Goal: Task Accomplishment & Management: Use online tool/utility

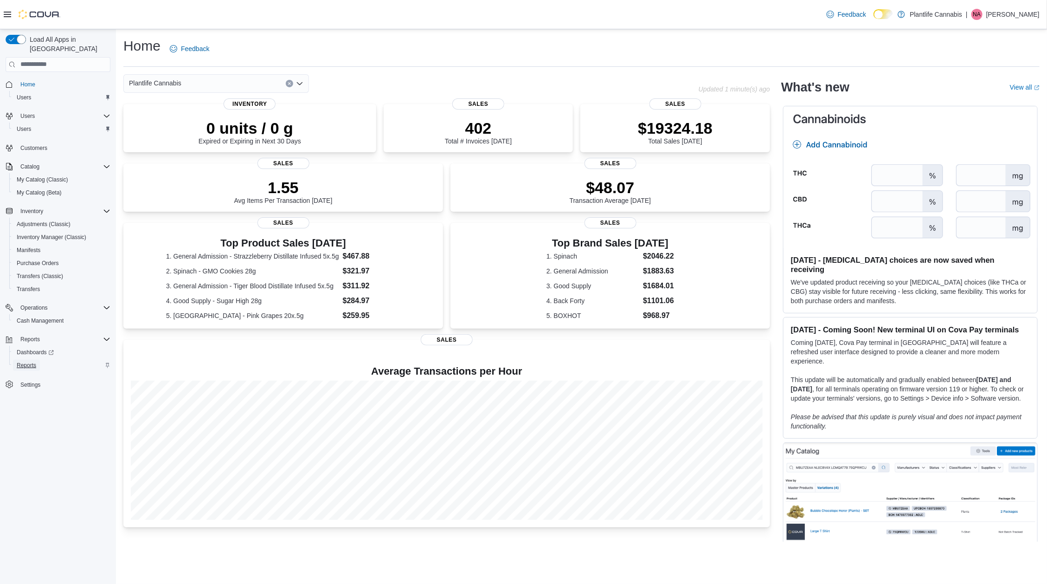
click at [30, 360] on span "Reports" at bounding box center [26, 365] width 19 height 11
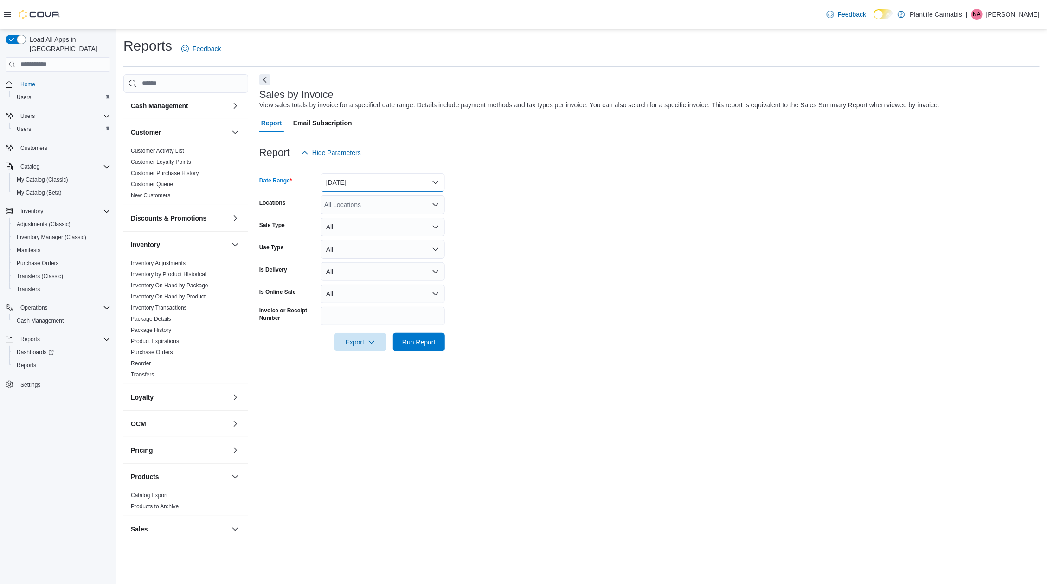
click at [374, 187] on button "Yesterday" at bounding box center [383, 182] width 124 height 19
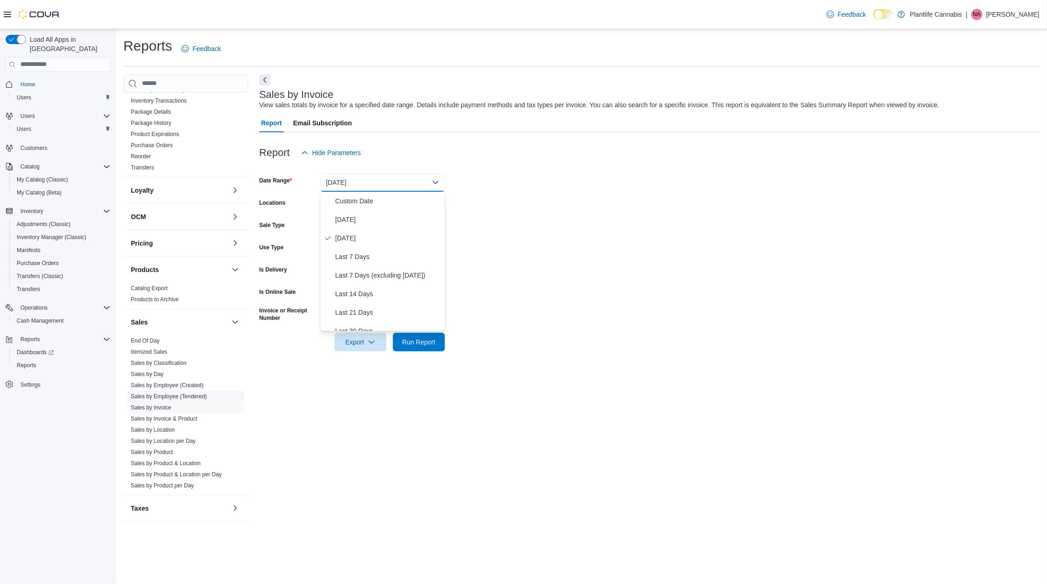
click at [163, 393] on link "Sales by Employee (Tendered)" at bounding box center [169, 396] width 76 height 6
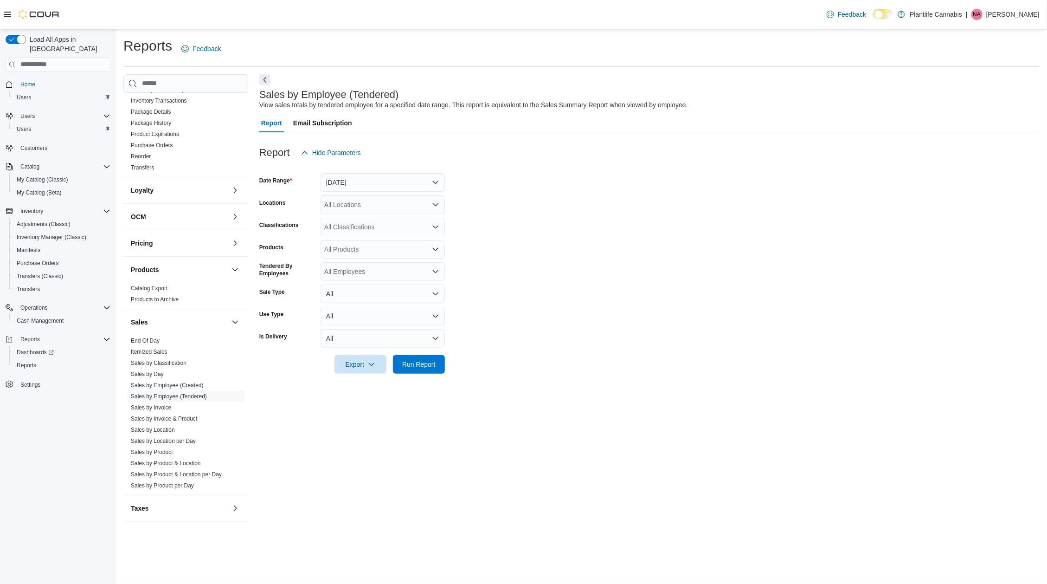
click at [388, 194] on form "Date Range Yesterday Locations All Locations Classifications All Classification…" at bounding box center [649, 268] width 780 height 212
click at [386, 186] on button "Yesterday" at bounding box center [383, 182] width 124 height 19
click at [380, 205] on span "Custom Date" at bounding box center [388, 200] width 106 height 11
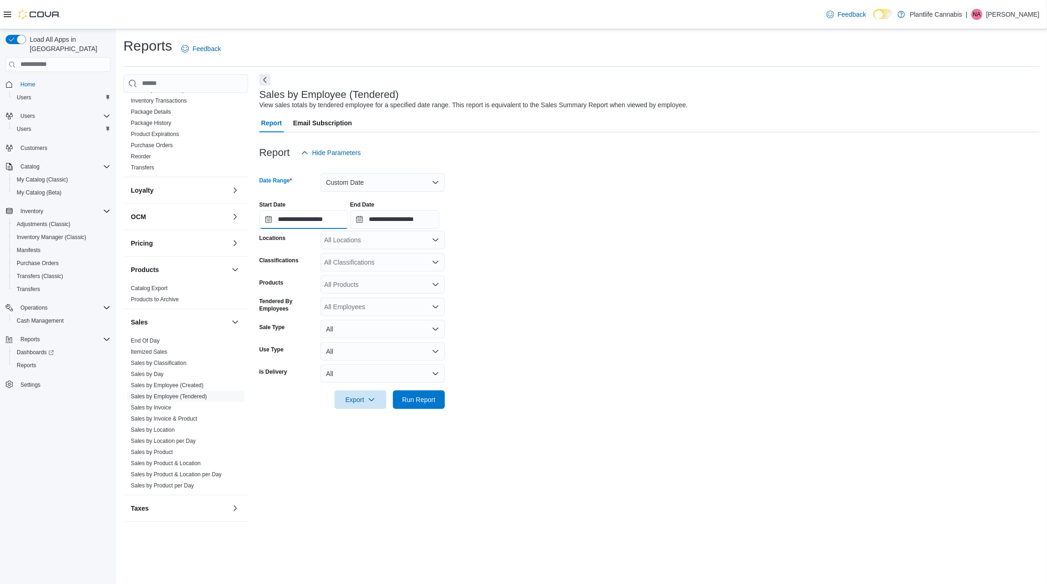
click at [346, 216] on input "**********" at bounding box center [303, 219] width 89 height 19
click at [309, 293] on div "9" at bounding box center [304, 291] width 16 height 16
type input "**********"
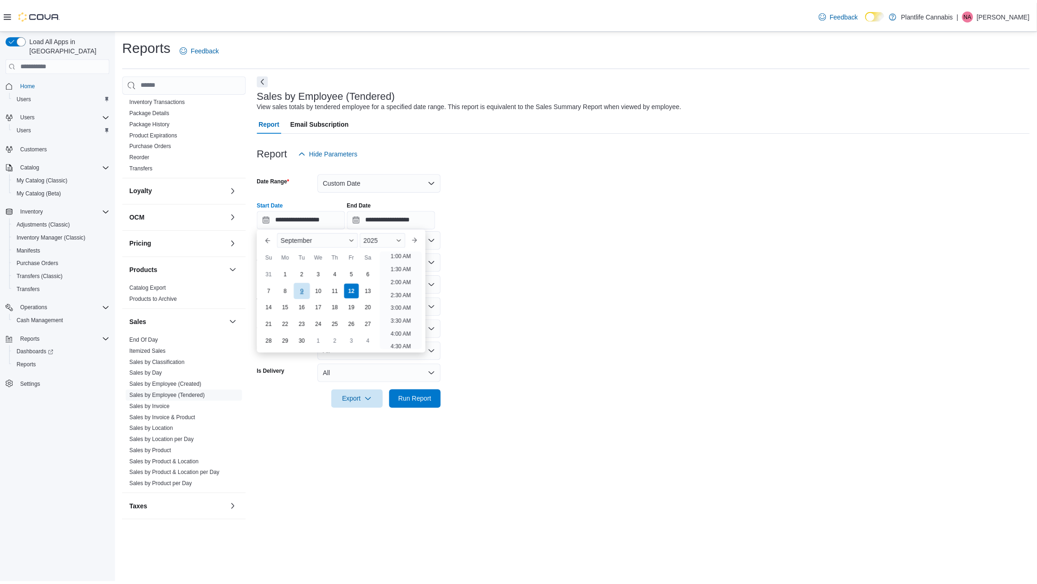
scroll to position [2, 0]
click at [439, 397] on span "Run Report" at bounding box center [419, 399] width 41 height 19
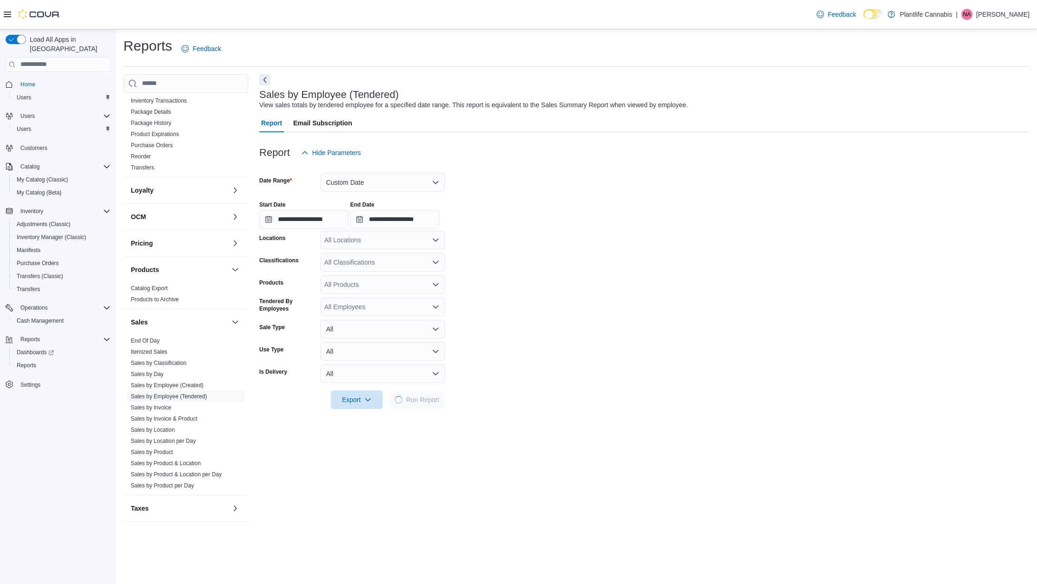
click at [348, 238] on div "All Locations" at bounding box center [383, 240] width 124 height 19
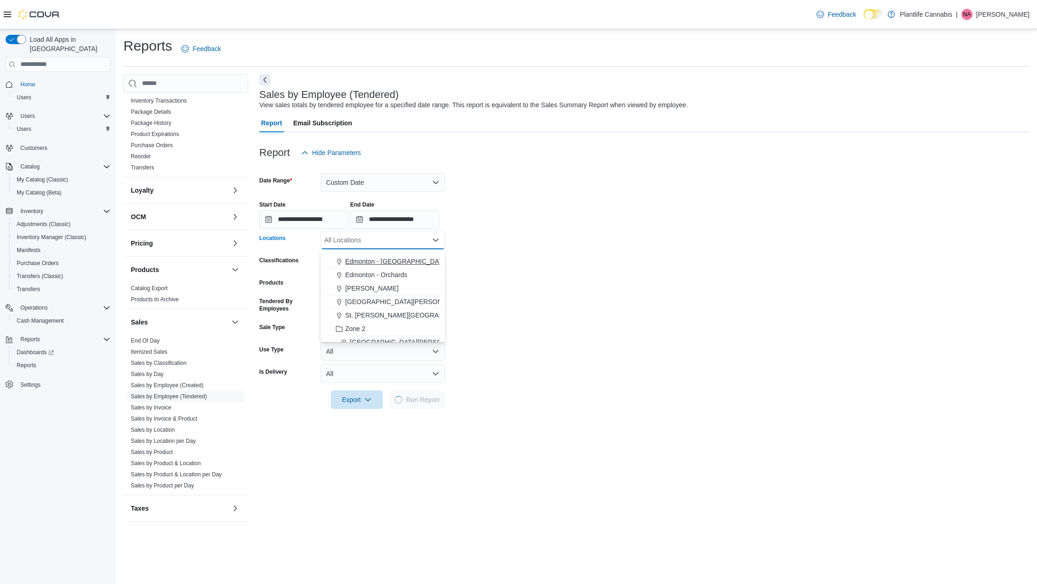
scroll to position [134, 0]
click at [389, 310] on span "Edmonton - Albany" at bounding box center [415, 310] width 141 height 9
click at [432, 413] on div at bounding box center [644, 414] width 770 height 11
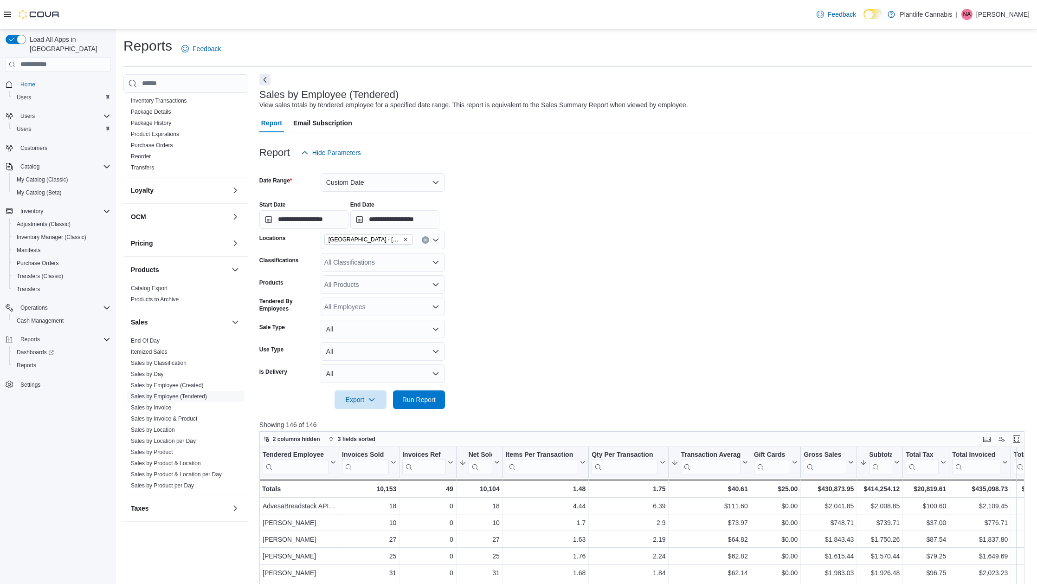
click at [409, 386] on div at bounding box center [645, 386] width 773 height 7
click at [410, 395] on span "Run Report" at bounding box center [418, 398] width 33 height 9
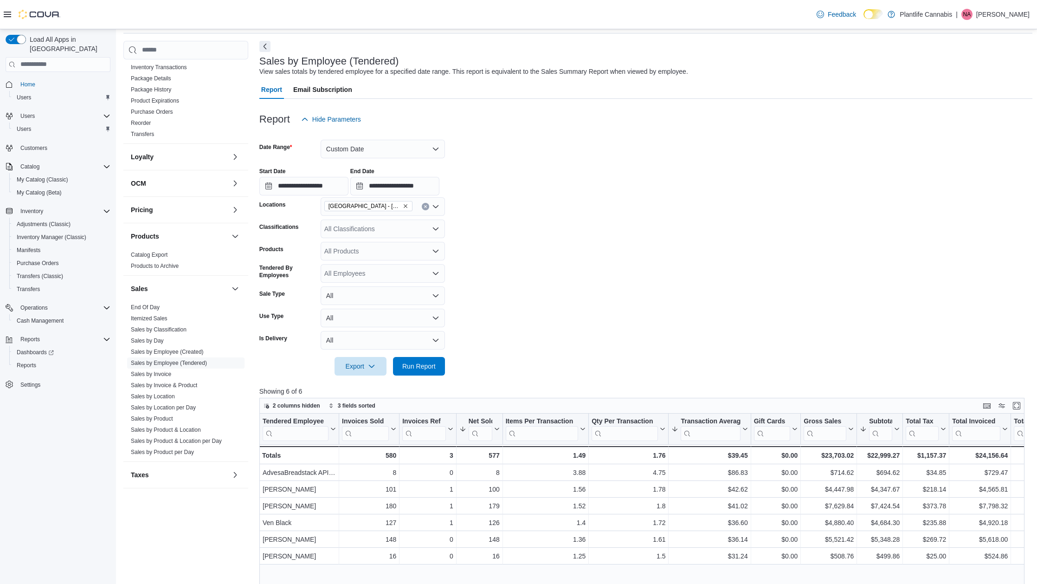
scroll to position [17, 0]
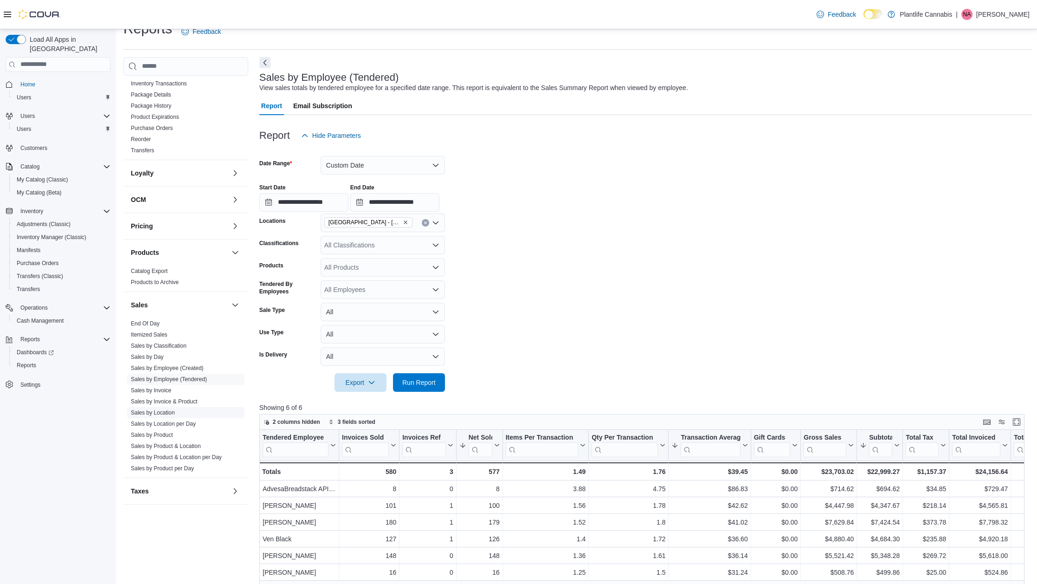
click at [150, 413] on link "Sales by Location" at bounding box center [153, 412] width 44 height 6
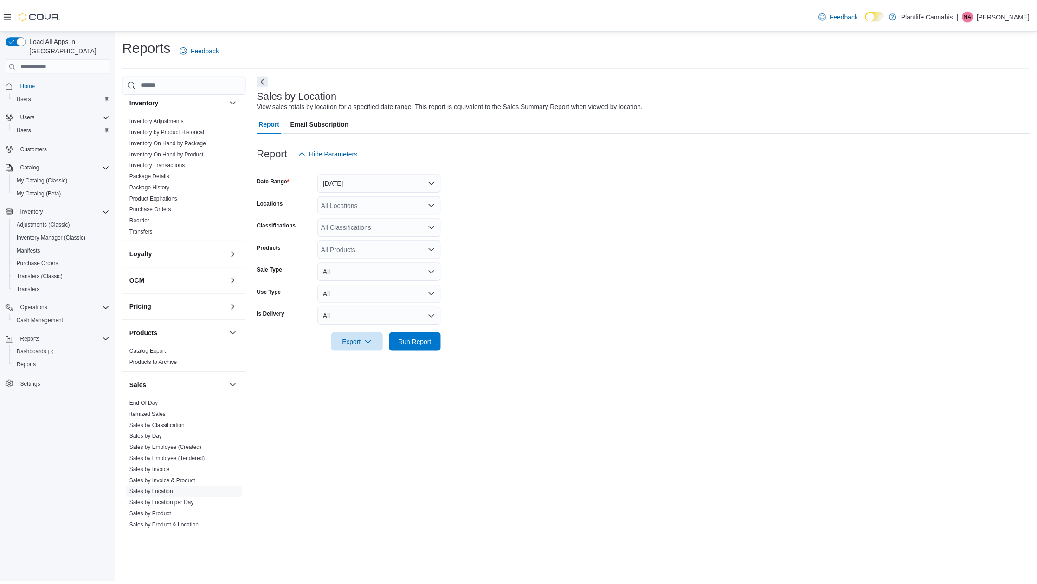
scroll to position [79, 0]
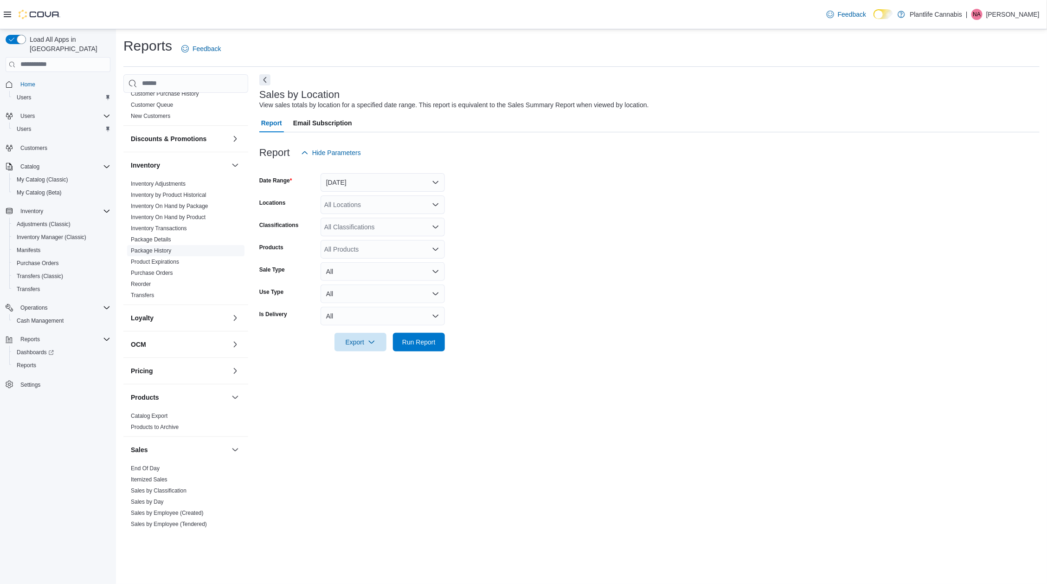
click at [150, 253] on link "Package History" at bounding box center [151, 250] width 40 height 6
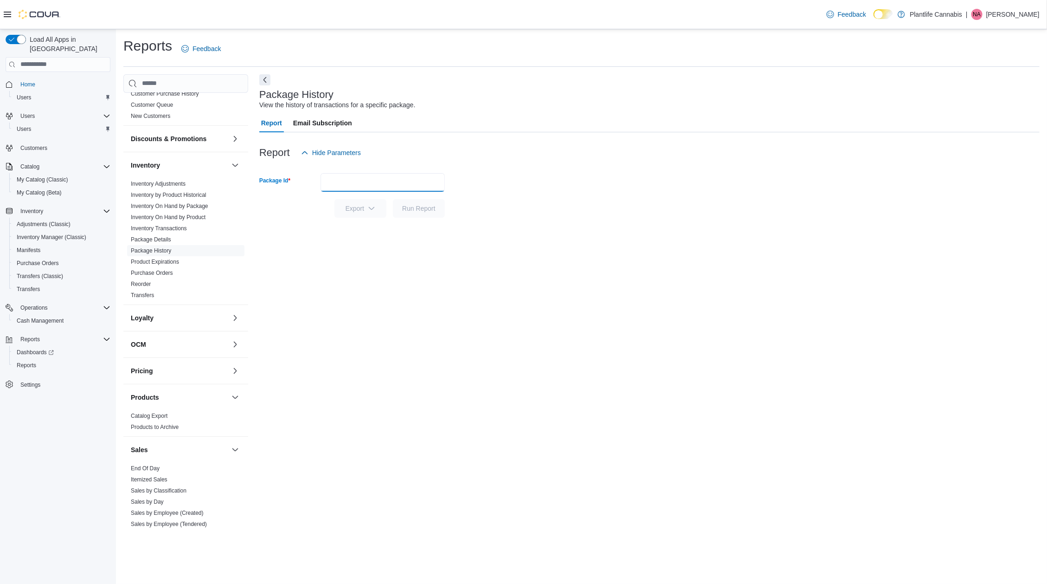
click at [405, 179] on input "Package Id" at bounding box center [383, 182] width 124 height 19
paste input "******"
type input "******"
click at [410, 209] on span "Run Report" at bounding box center [418, 207] width 33 height 9
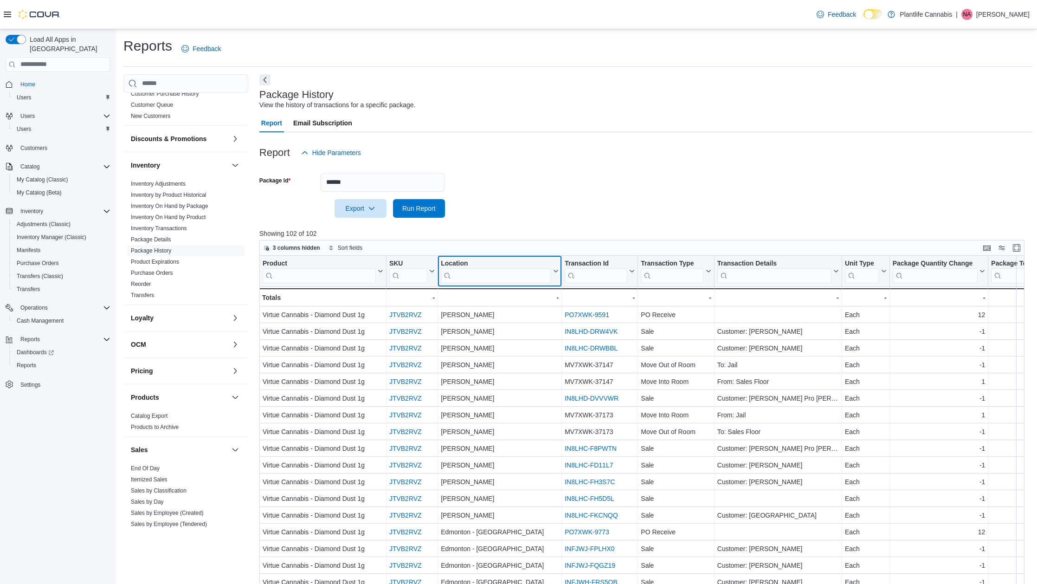
click at [495, 272] on input "search" at bounding box center [496, 275] width 110 height 15
type input "******"
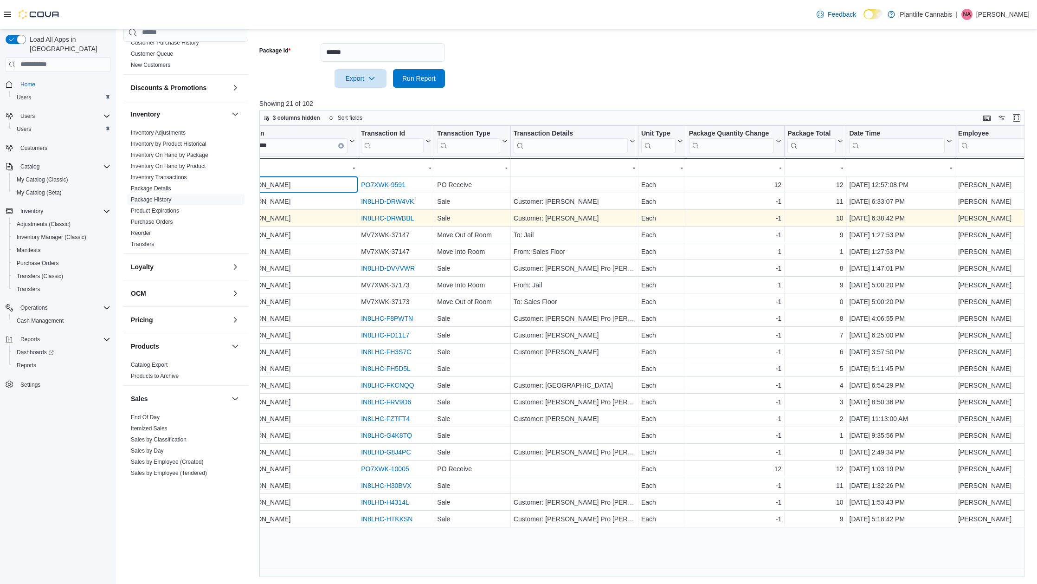
scroll to position [0, 179]
